Goal: Navigation & Orientation: Find specific page/section

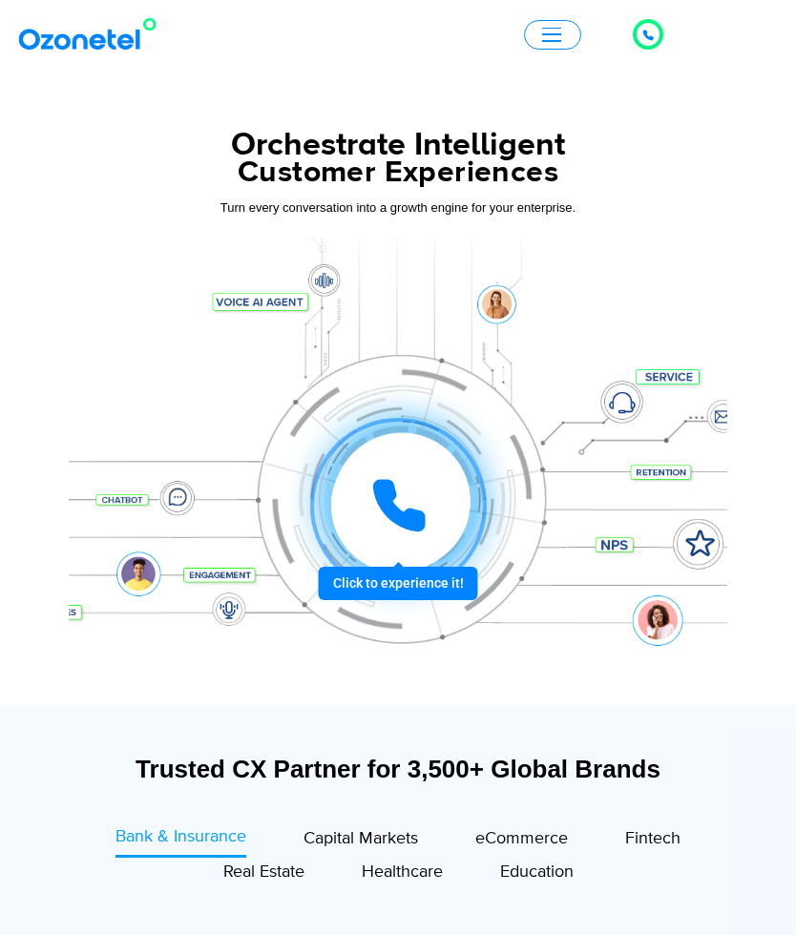
click at [430, 575] on div at bounding box center [398, 506] width 177 height 177
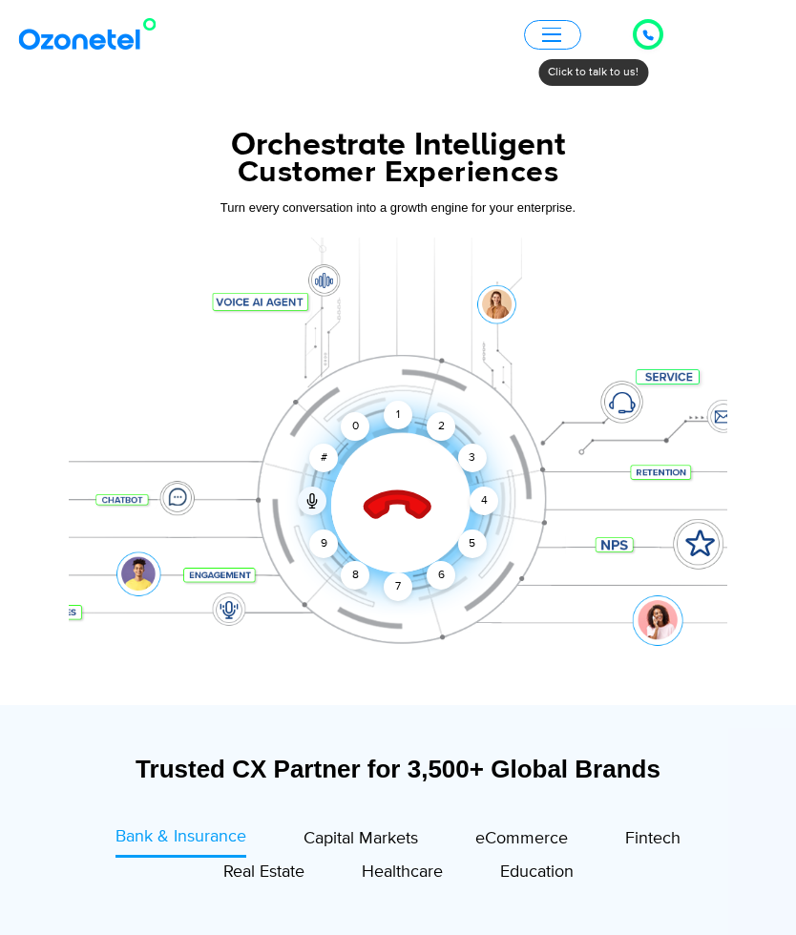
click at [402, 426] on div "1" at bounding box center [398, 415] width 29 height 29
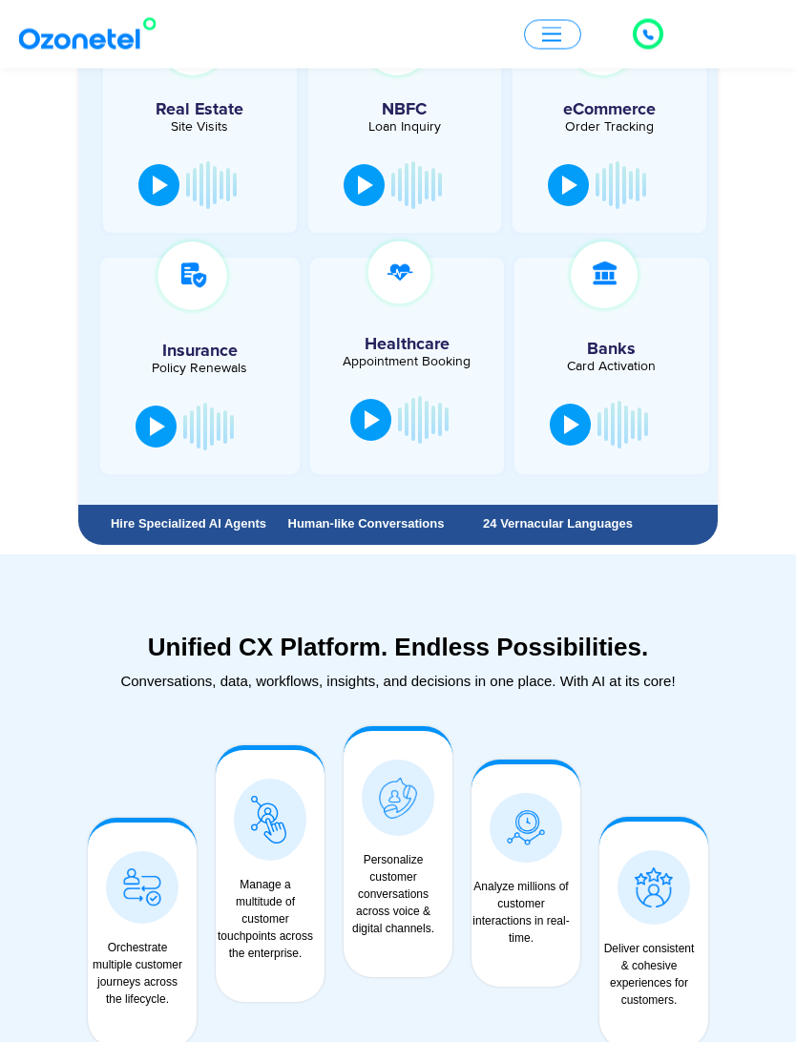
scroll to position [1188, 0]
click at [372, 195] on button at bounding box center [364, 185] width 41 height 42
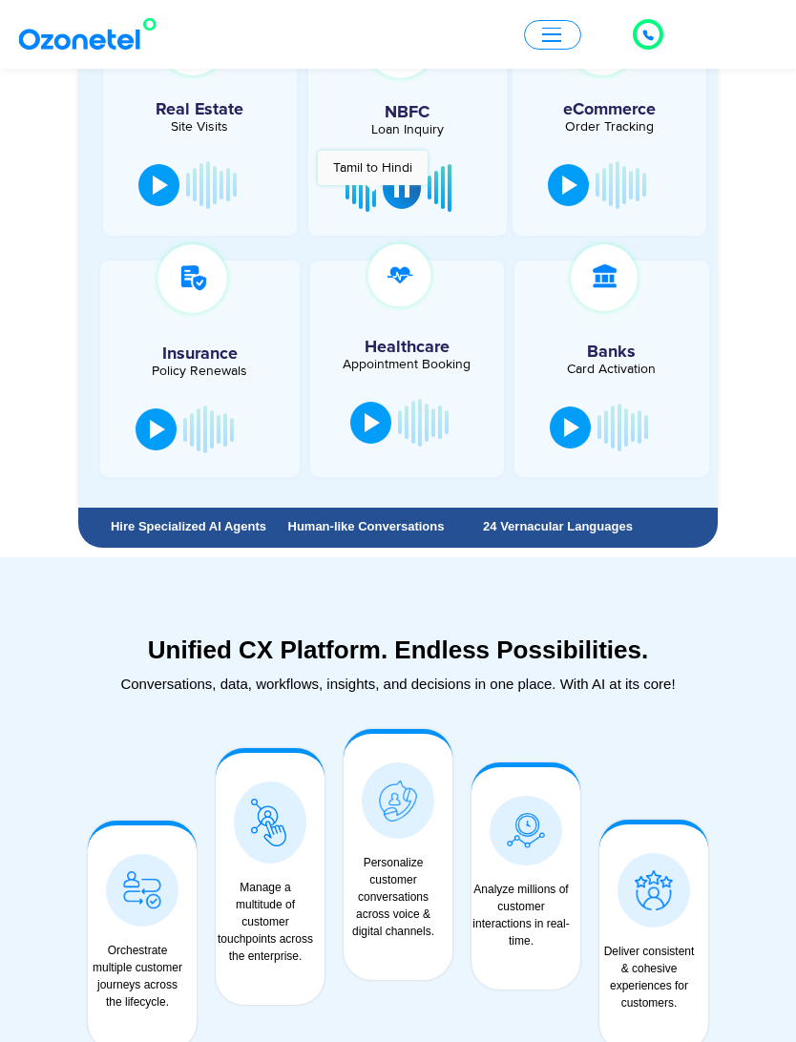
click at [562, 194] on div at bounding box center [569, 185] width 15 height 19
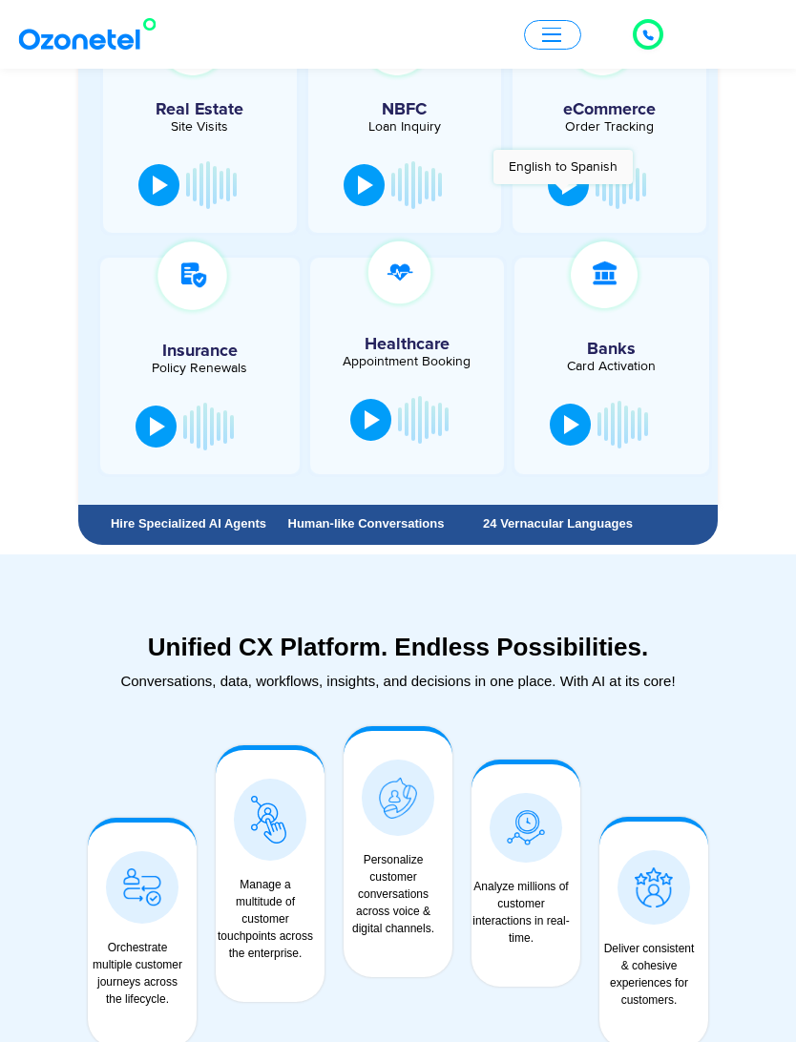
click at [147, 185] on button at bounding box center [158, 185] width 41 height 42
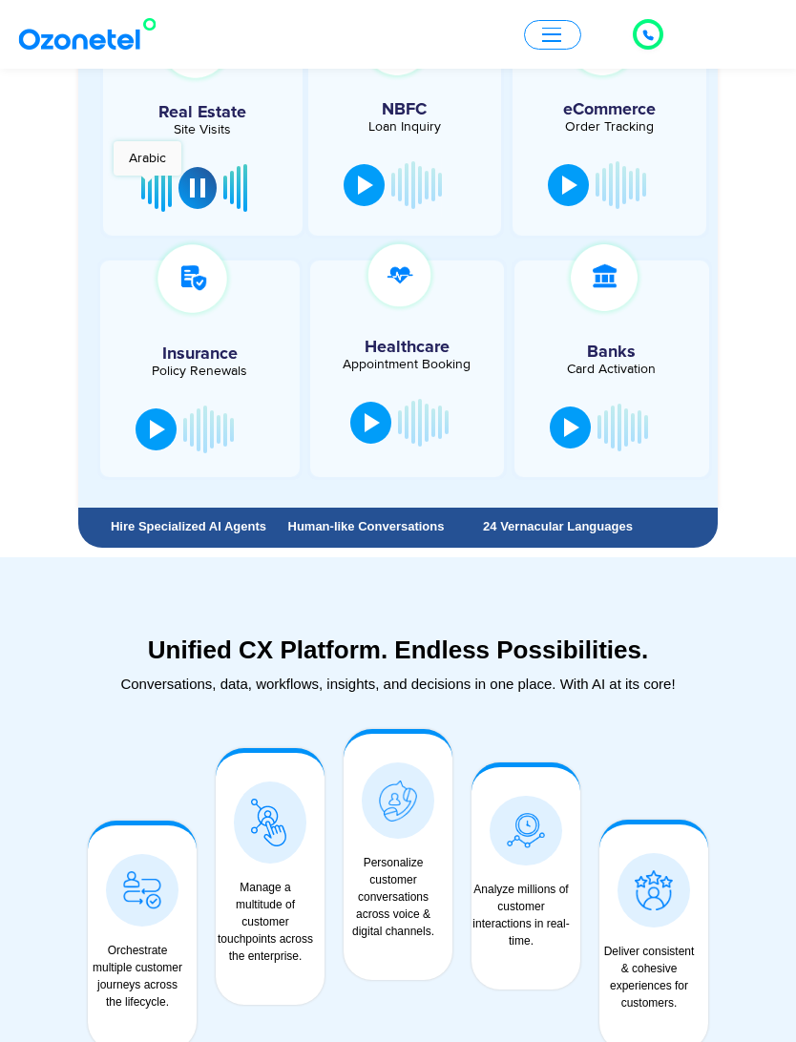
click at [155, 156] on div at bounding box center [202, 130] width 199 height 211
click at [161, 419] on button at bounding box center [156, 430] width 41 height 42
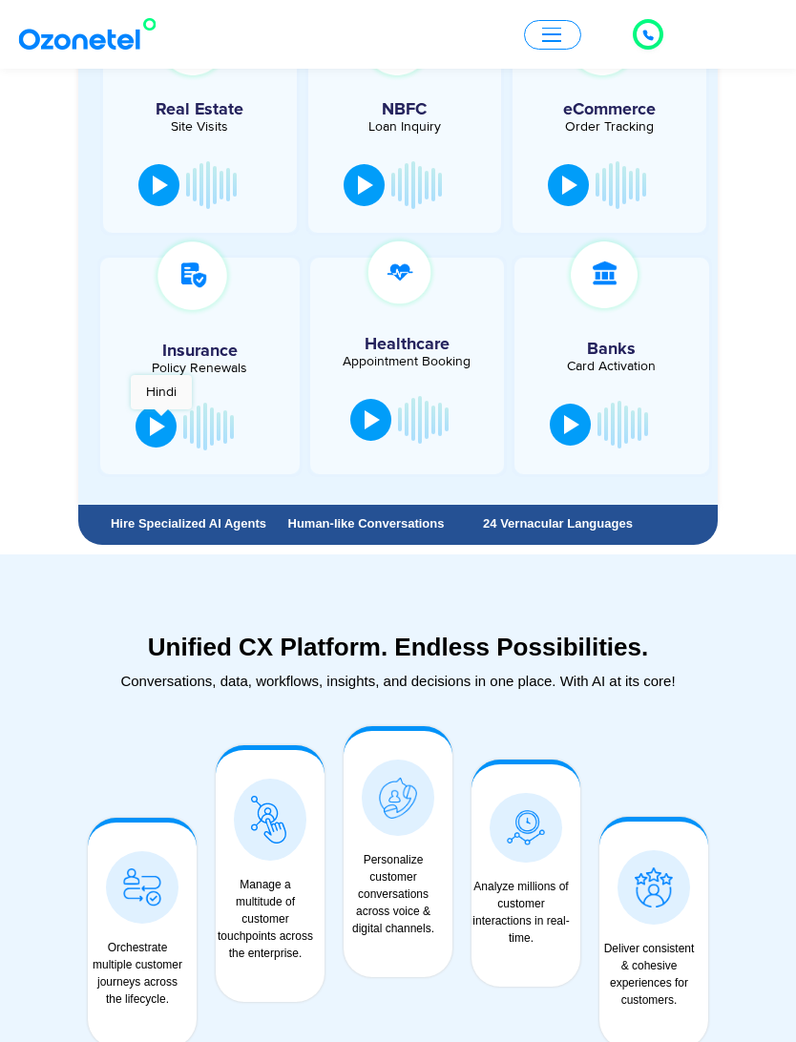
click at [166, 431] on button at bounding box center [156, 427] width 41 height 42
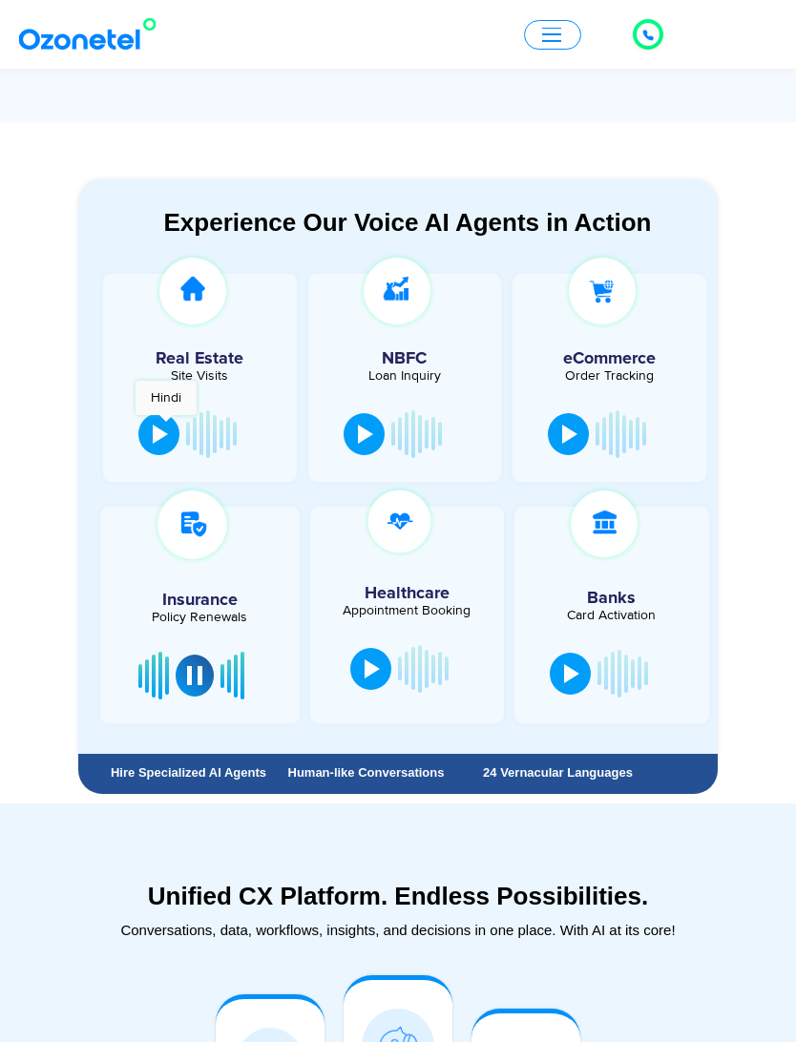
scroll to position [940, 0]
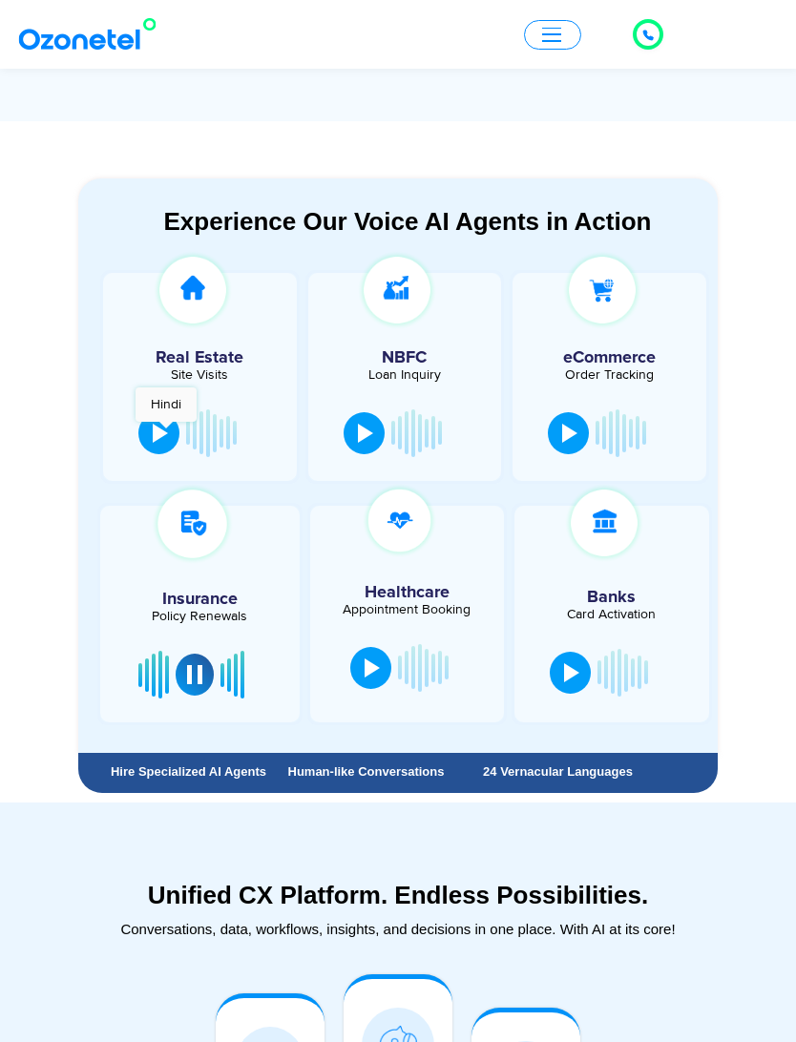
click at [189, 661] on button at bounding box center [195, 675] width 38 height 42
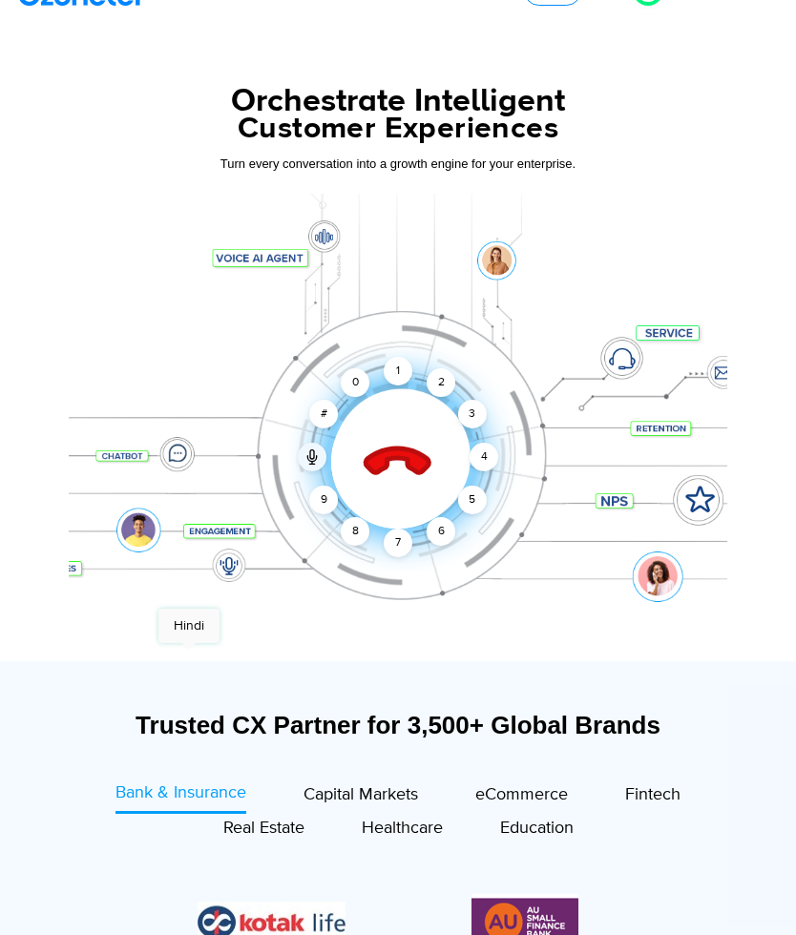
scroll to position [0, 0]
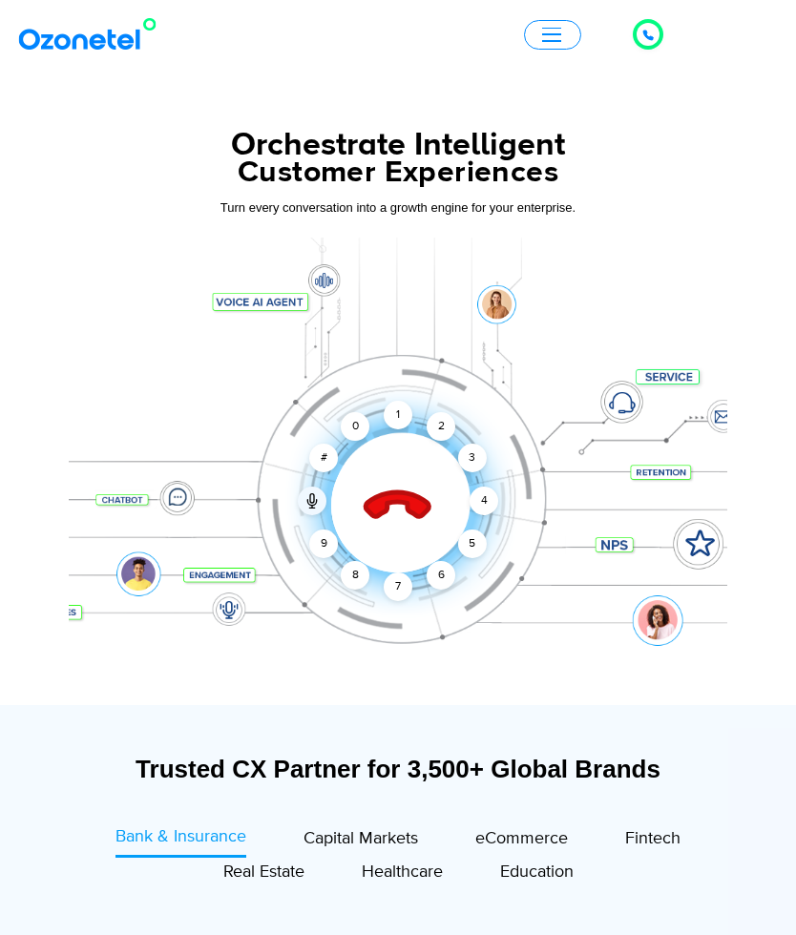
click at [480, 504] on div "4" at bounding box center [484, 501] width 29 height 29
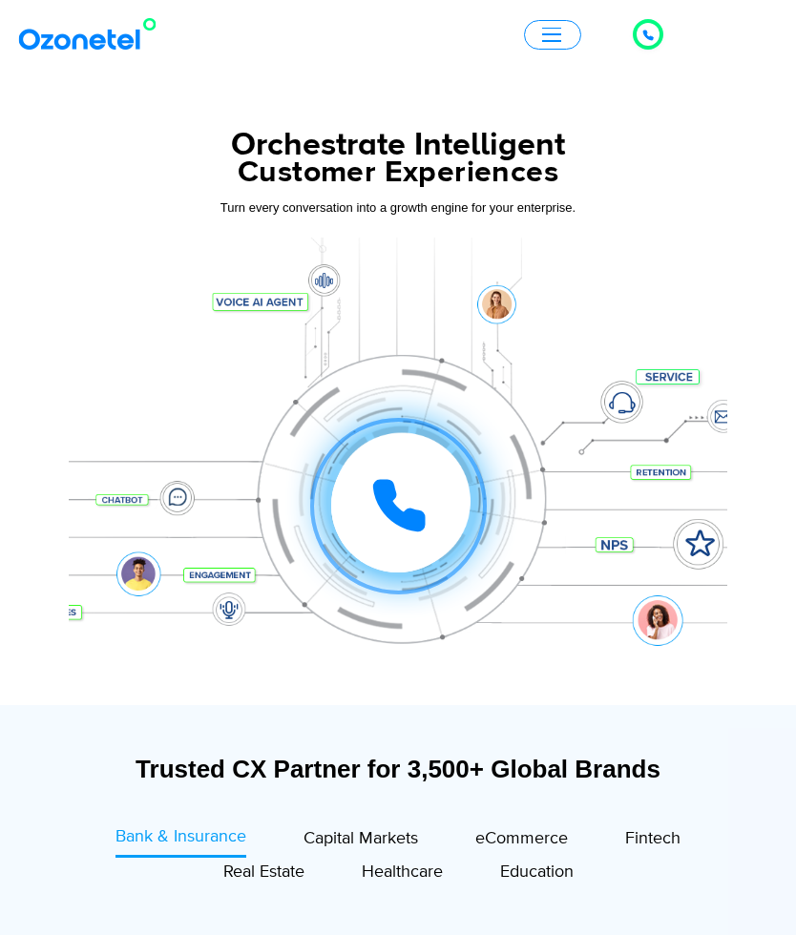
click at [543, 44] on button "button" at bounding box center [552, 35] width 57 height 30
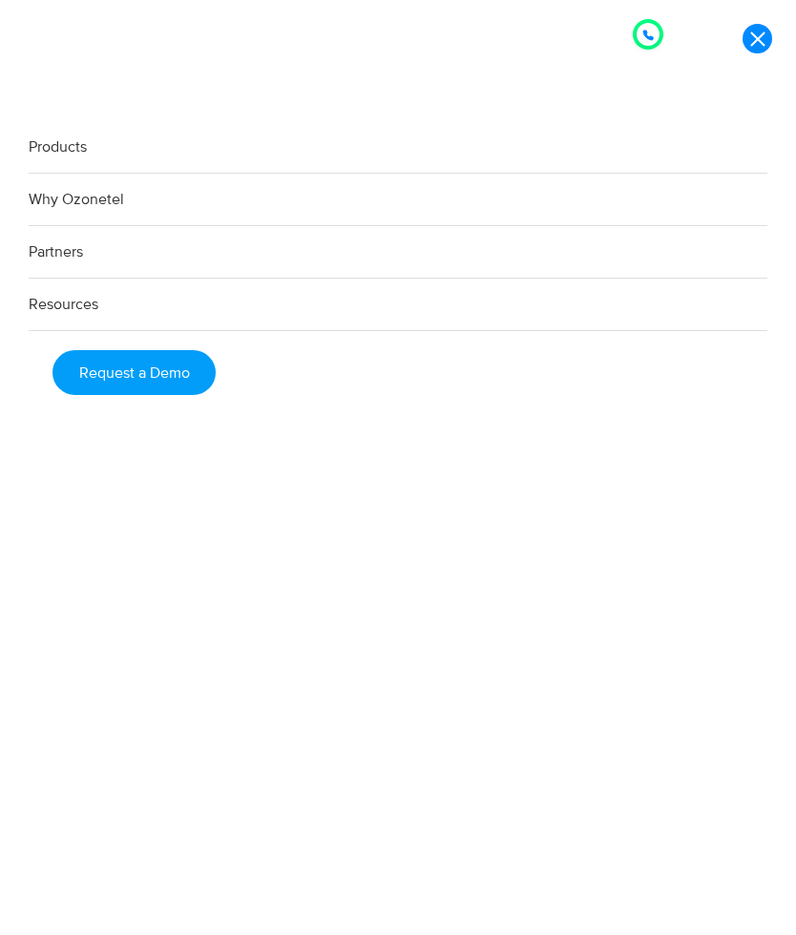
click at [75, 261] on link "Partners" at bounding box center [398, 252] width 739 height 52
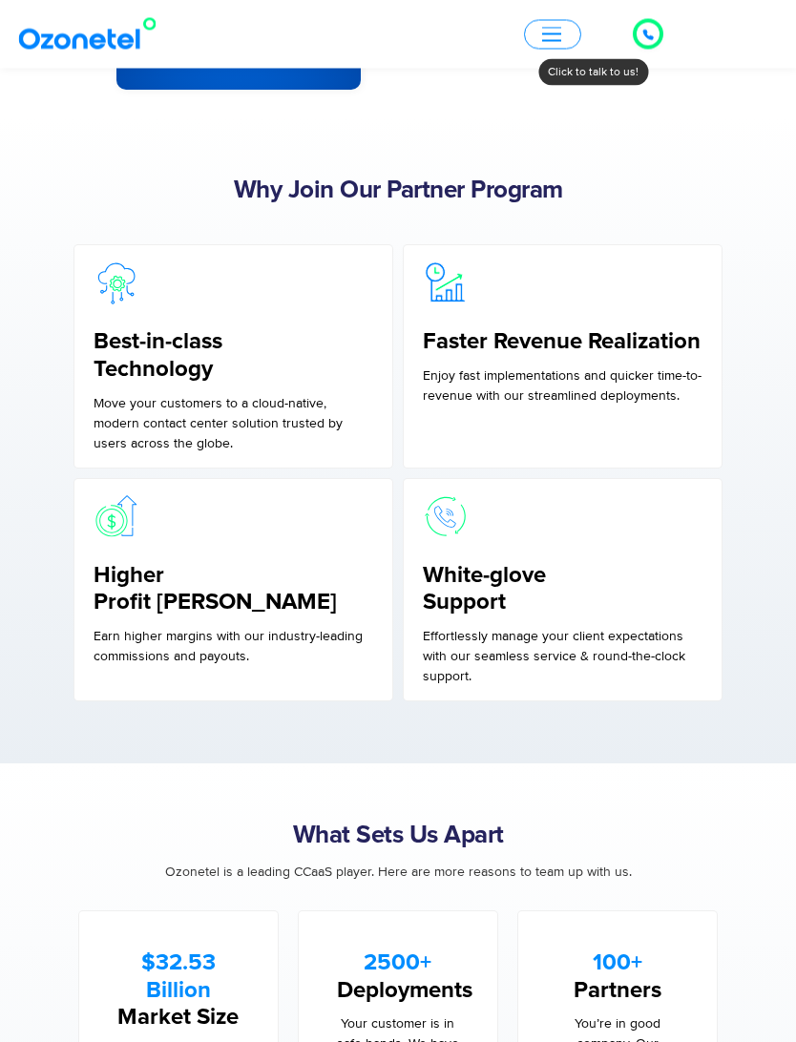
scroll to position [1211, 0]
